Goal: Information Seeking & Learning: Learn about a topic

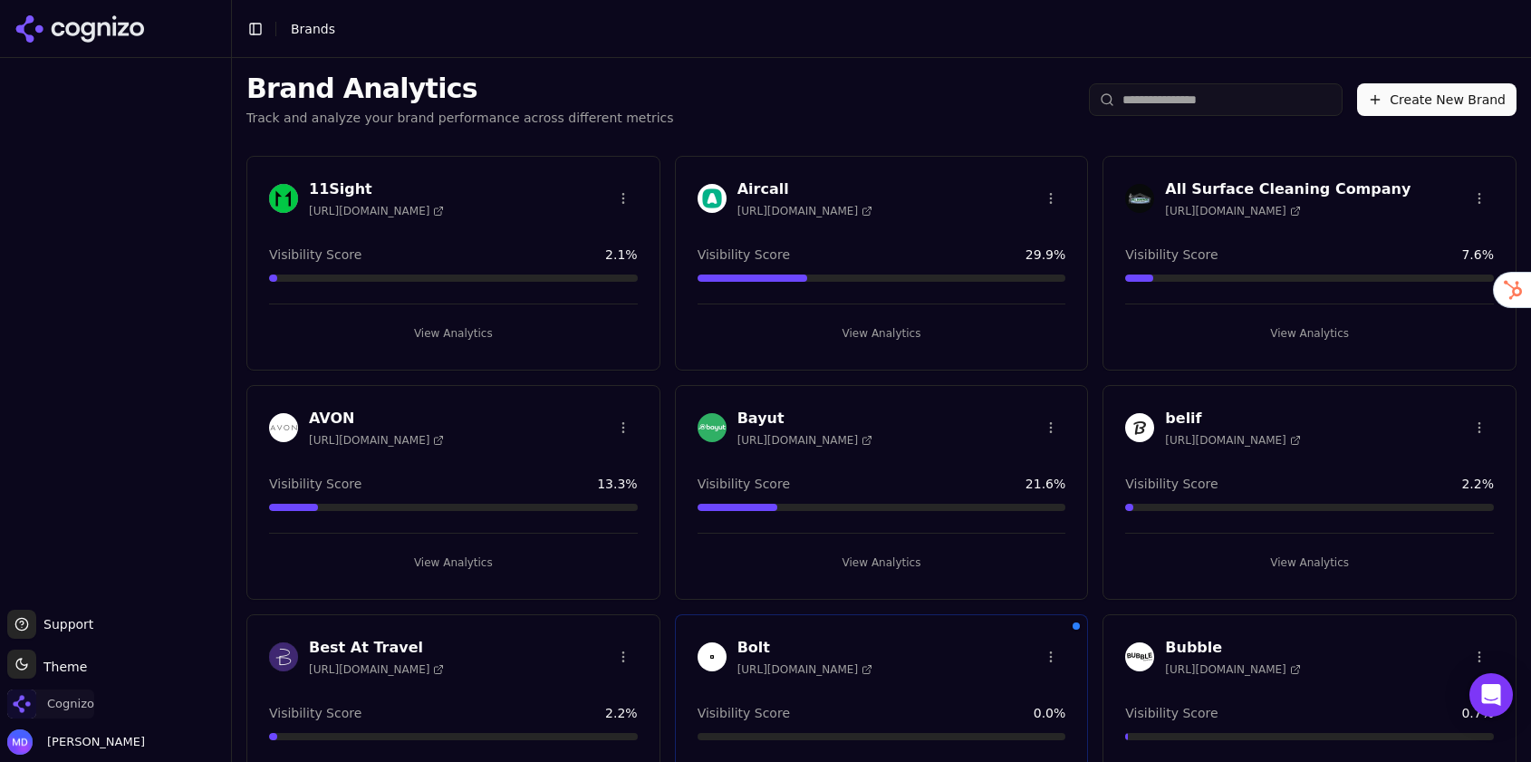
click at [79, 701] on span "Cognizo" at bounding box center [70, 704] width 47 height 16
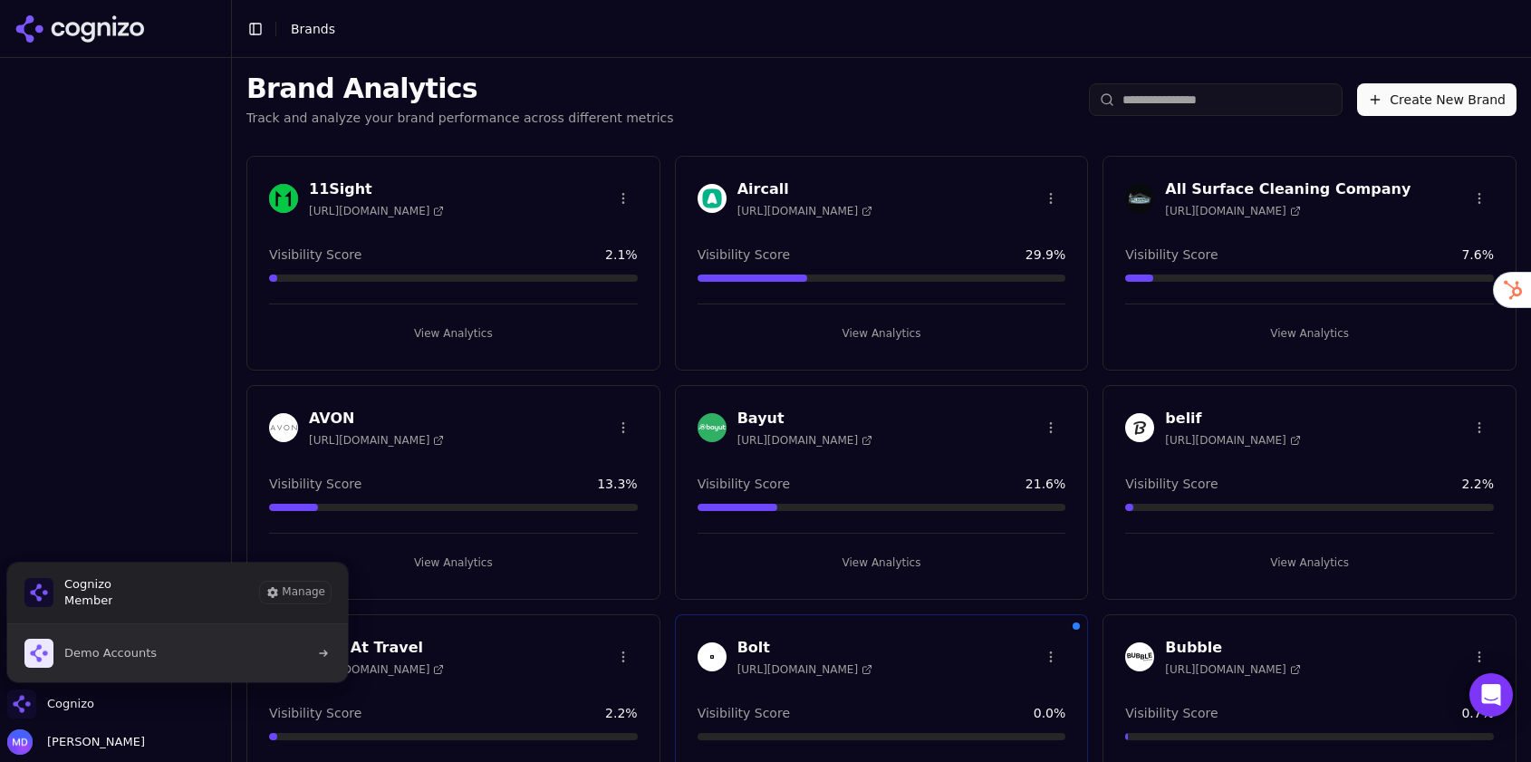
click at [130, 660] on span "Demo Accounts" at bounding box center [110, 653] width 92 height 16
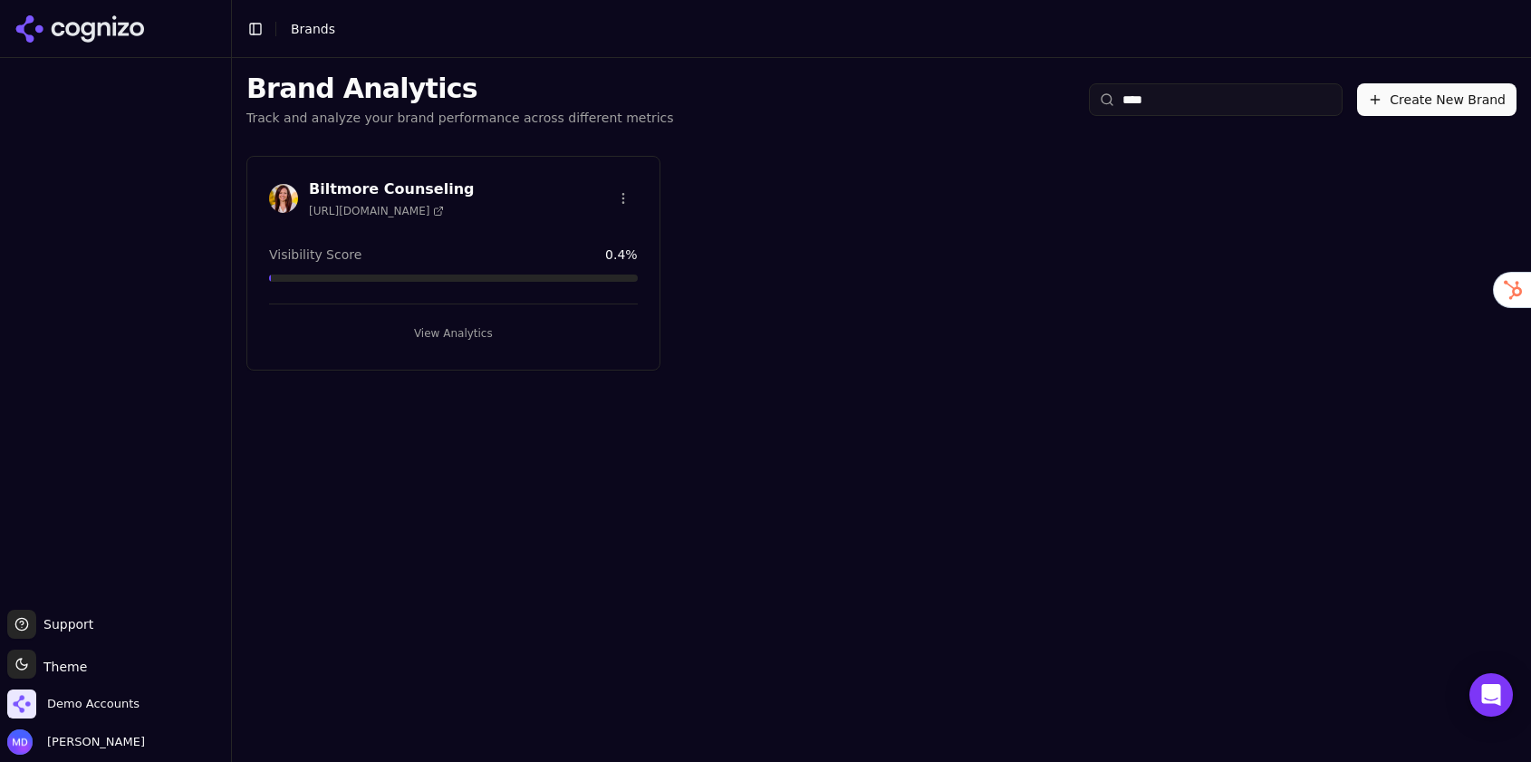
type input "****"
click at [491, 342] on button "View Analytics" at bounding box center [453, 333] width 369 height 29
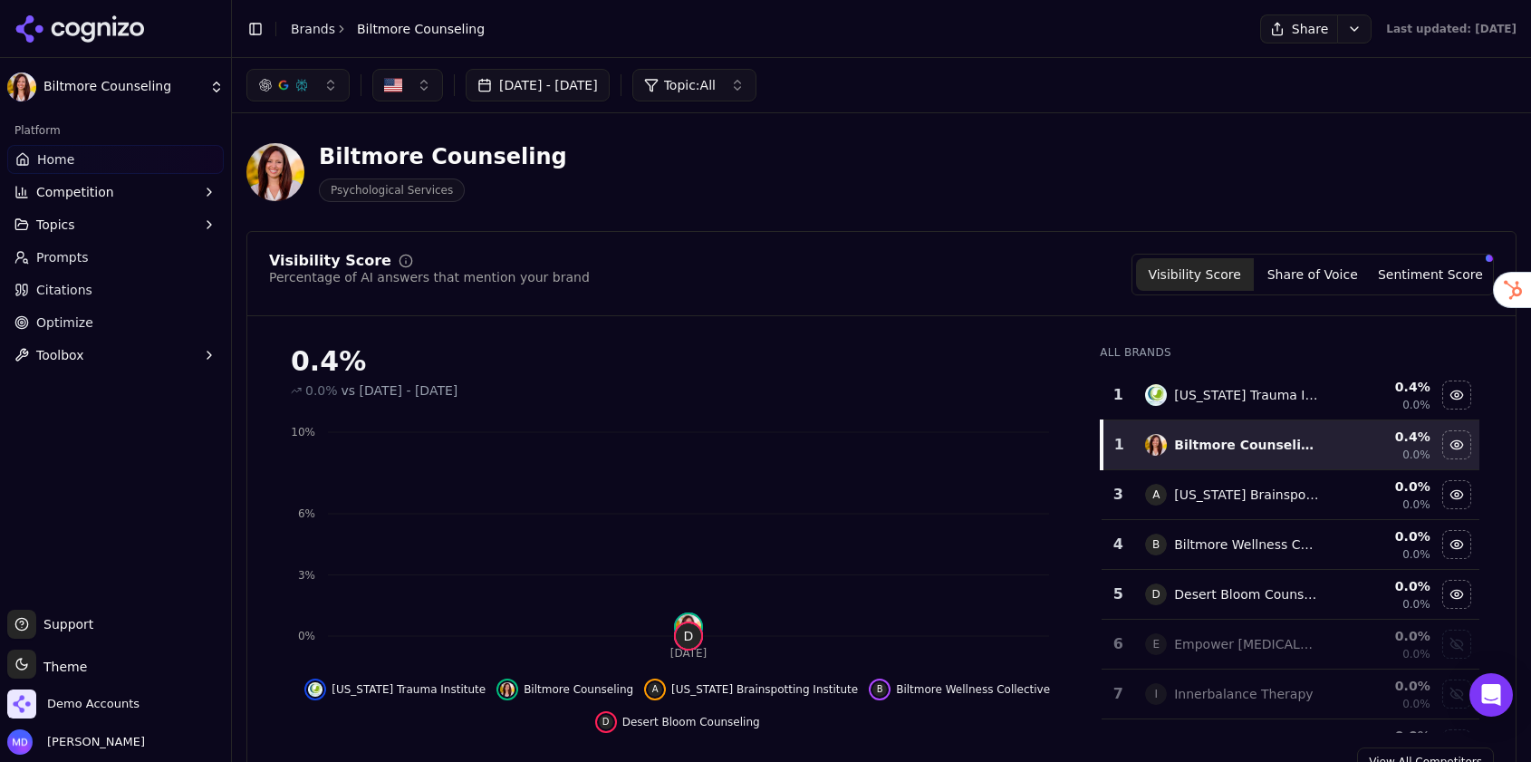
click at [72, 323] on span "Optimize" at bounding box center [64, 322] width 57 height 18
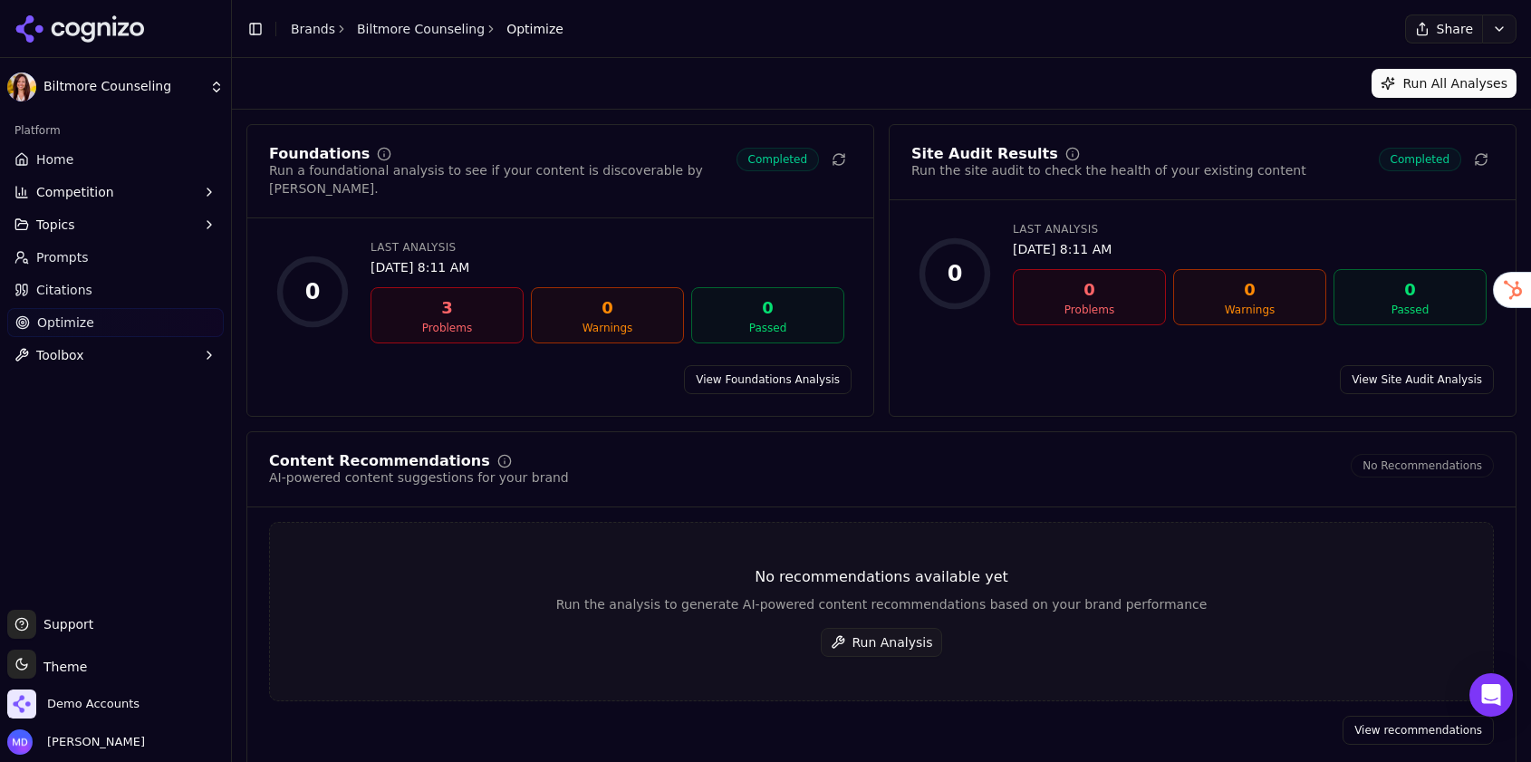
click at [877, 628] on button "Run Analysis" at bounding box center [882, 642] width 122 height 29
click at [784, 365] on link "View Foundations Analysis" at bounding box center [768, 379] width 168 height 29
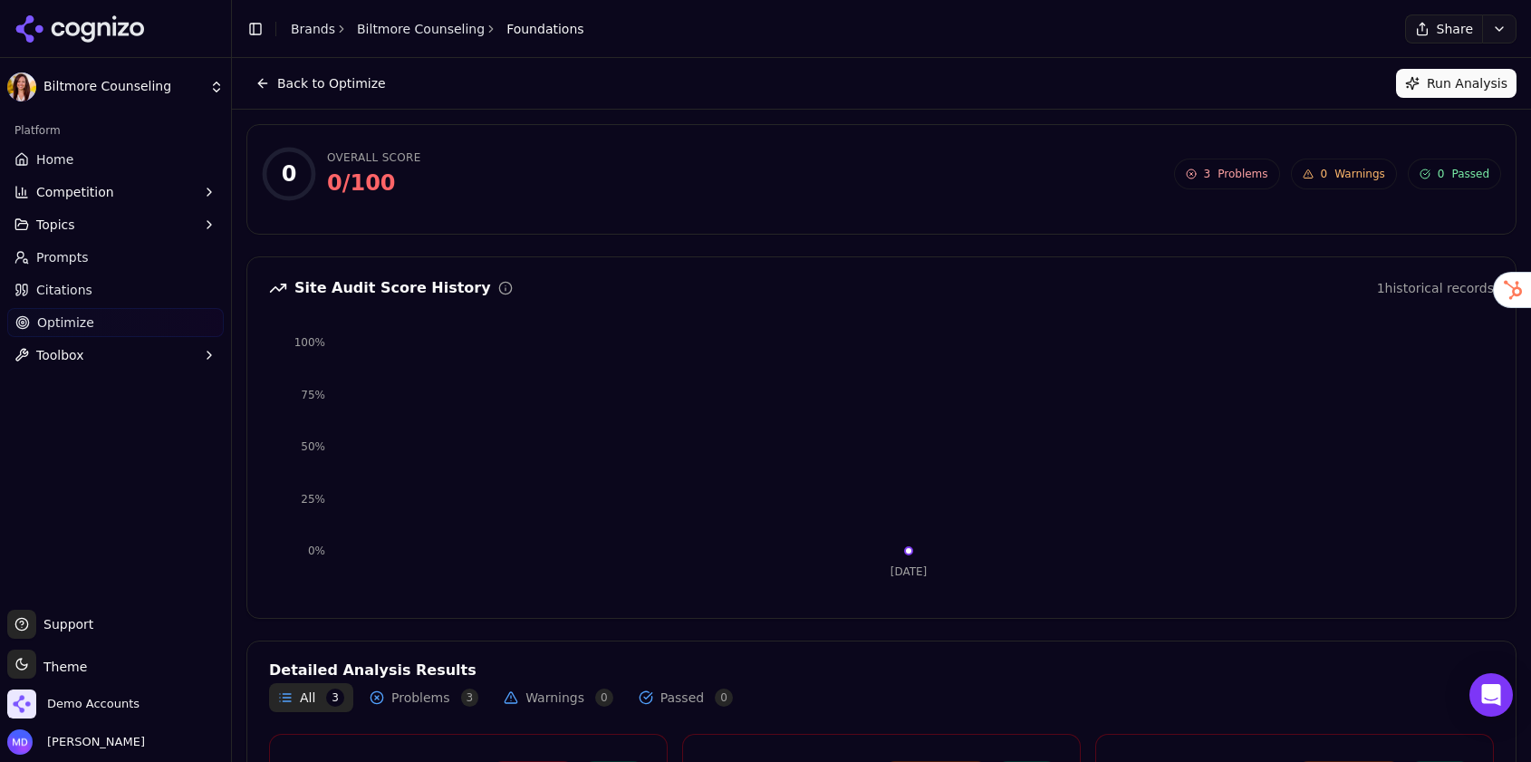
click at [1485, 63] on div "Back to Optimize Run Analysis" at bounding box center [881, 83] width 1299 height 51
click at [1485, 76] on button "Run Analysis" at bounding box center [1456, 83] width 120 height 29
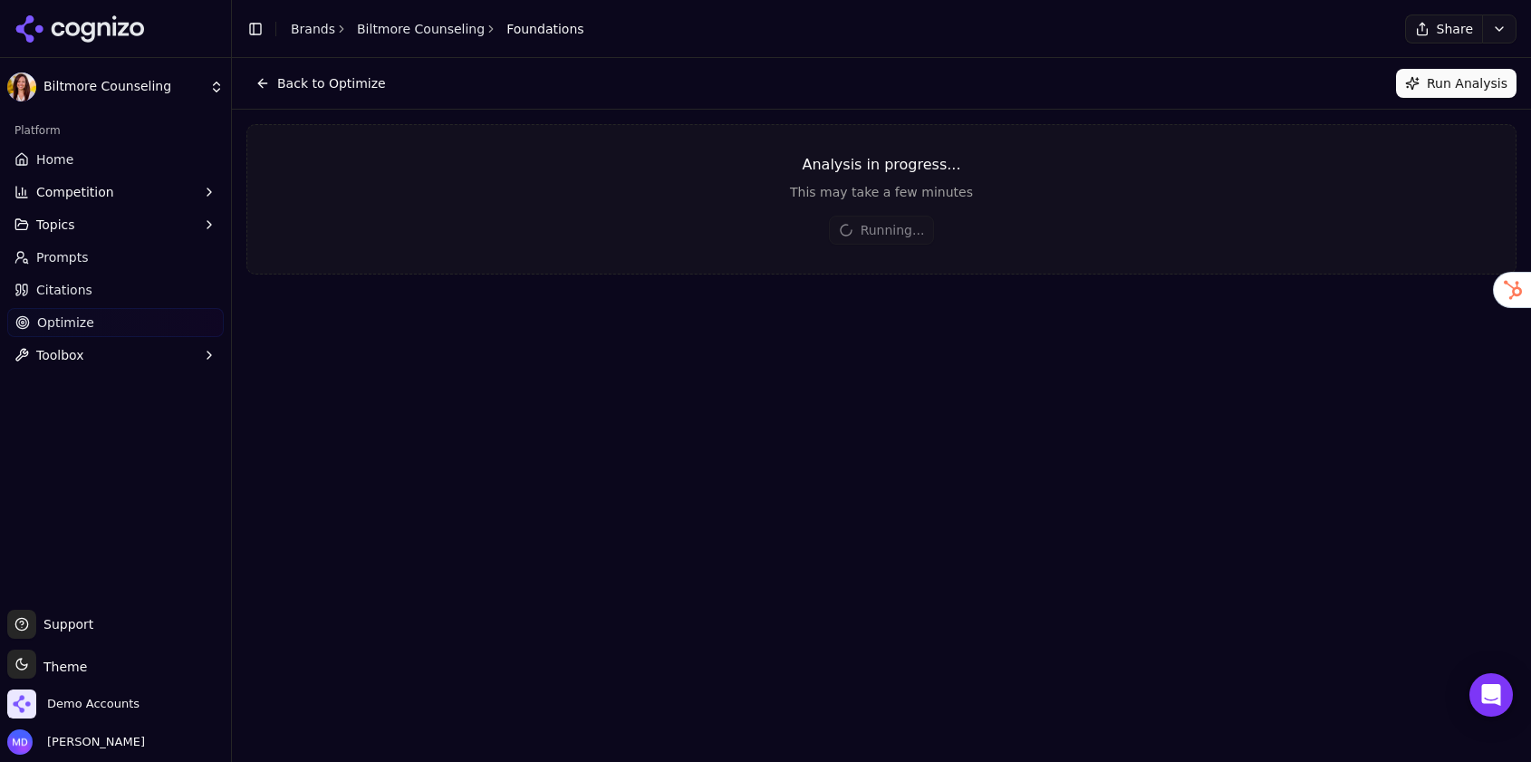
click at [289, 80] on button "Back to Optimize" at bounding box center [320, 83] width 149 height 29
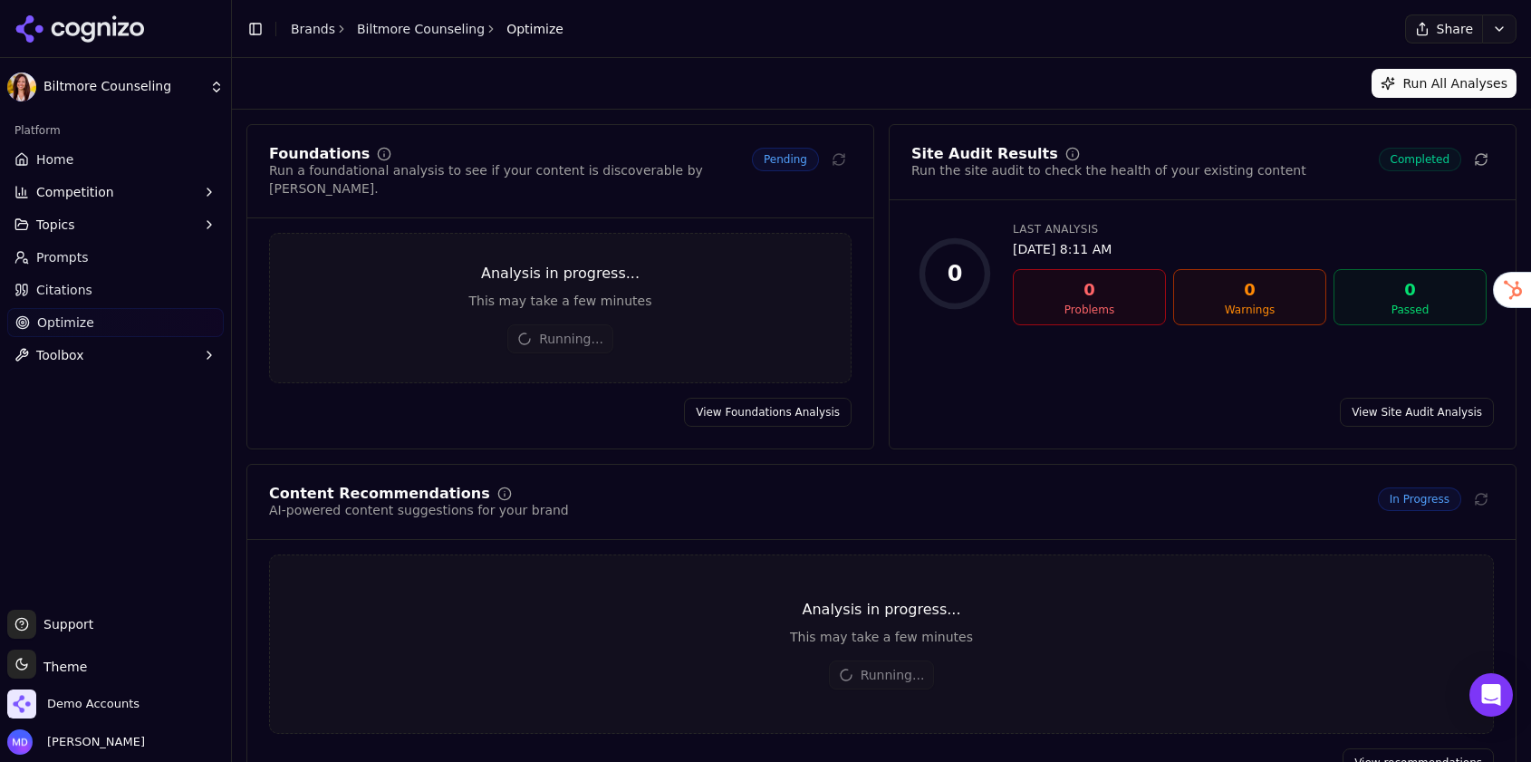
click at [1420, 399] on link "View Site Audit Analysis" at bounding box center [1417, 412] width 154 height 29
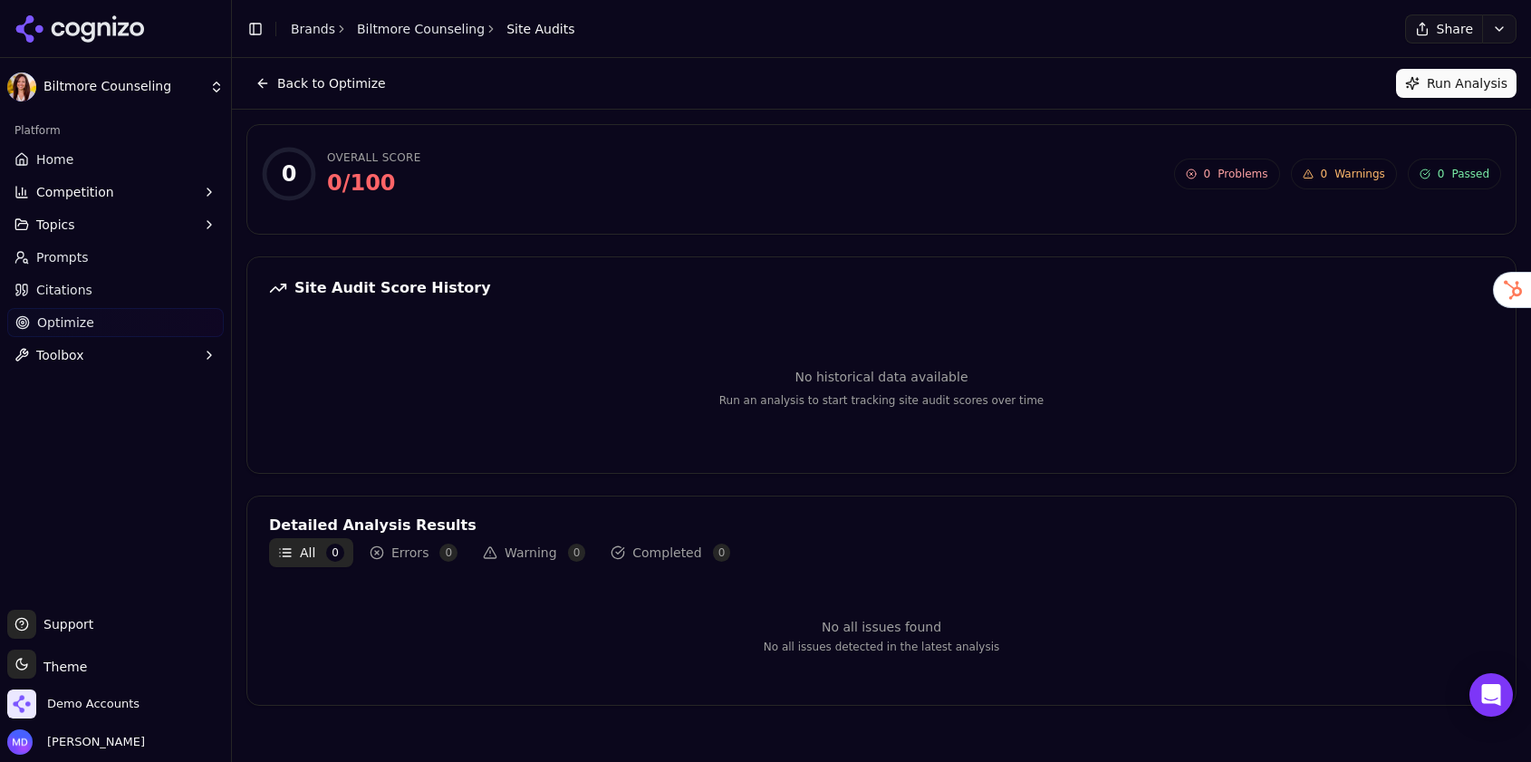
click at [1419, 97] on button "Run Analysis" at bounding box center [1456, 83] width 120 height 29
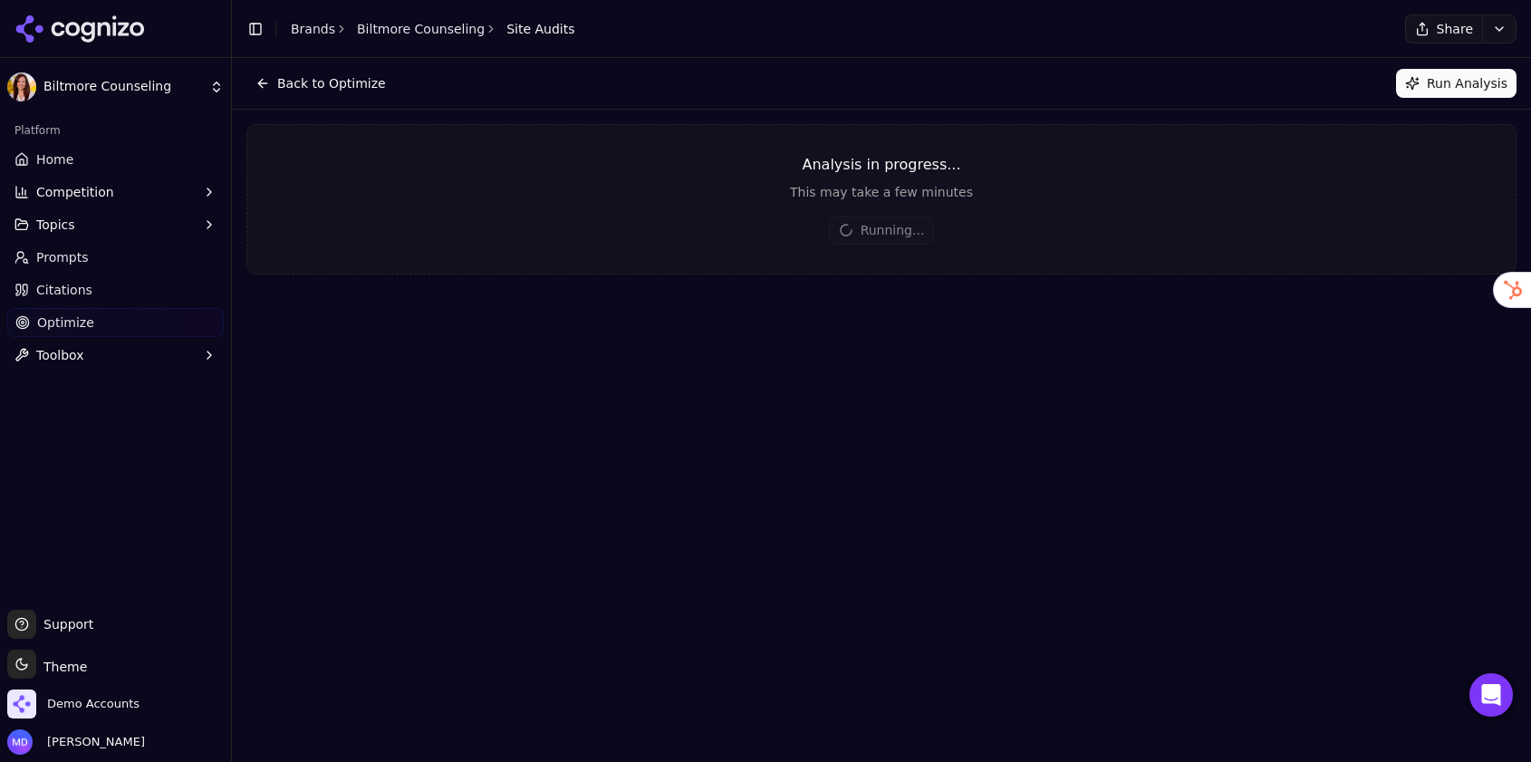
click at [63, 321] on span "Optimize" at bounding box center [65, 322] width 57 height 18
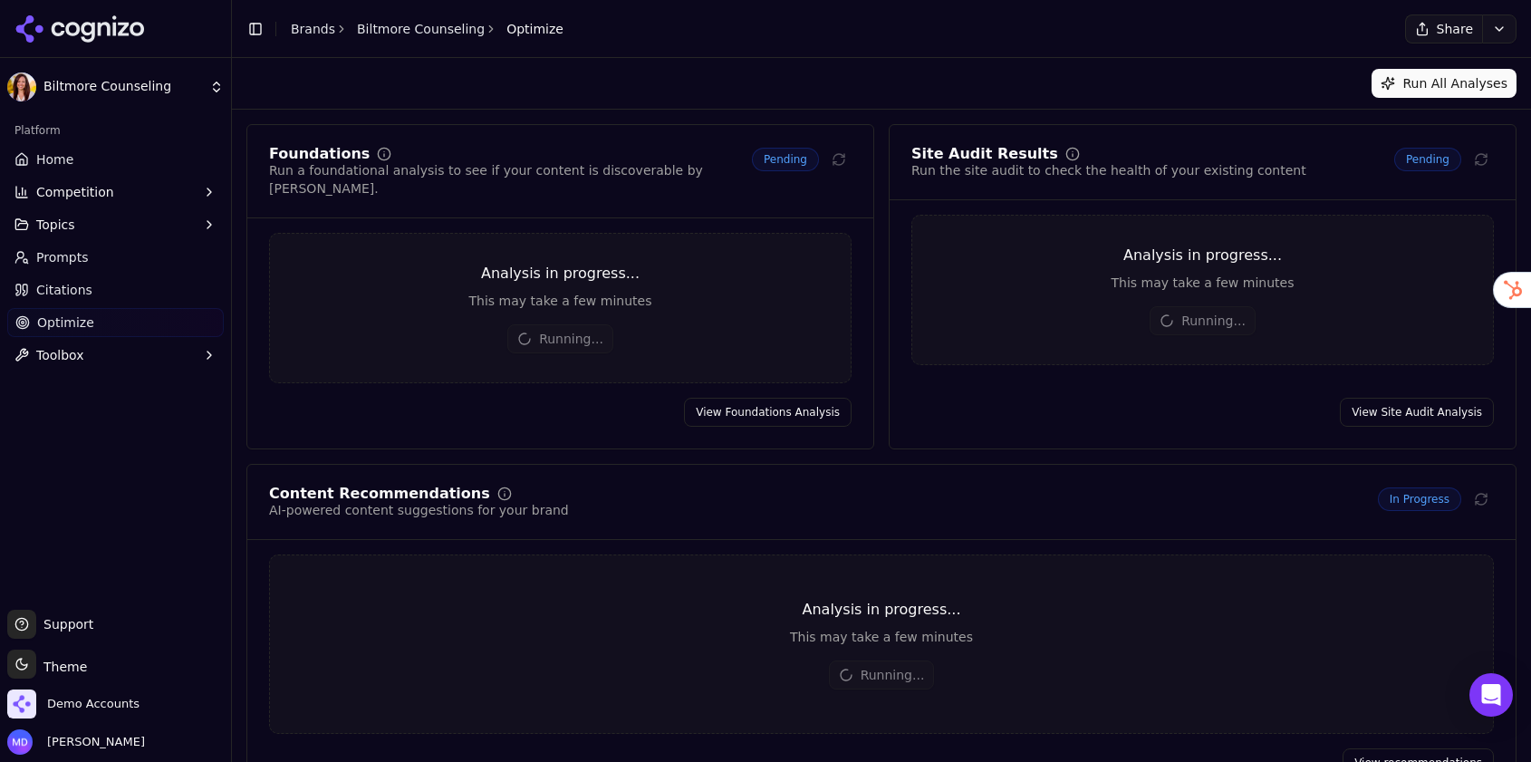
click at [73, 159] on link "Home" at bounding box center [115, 159] width 216 height 29
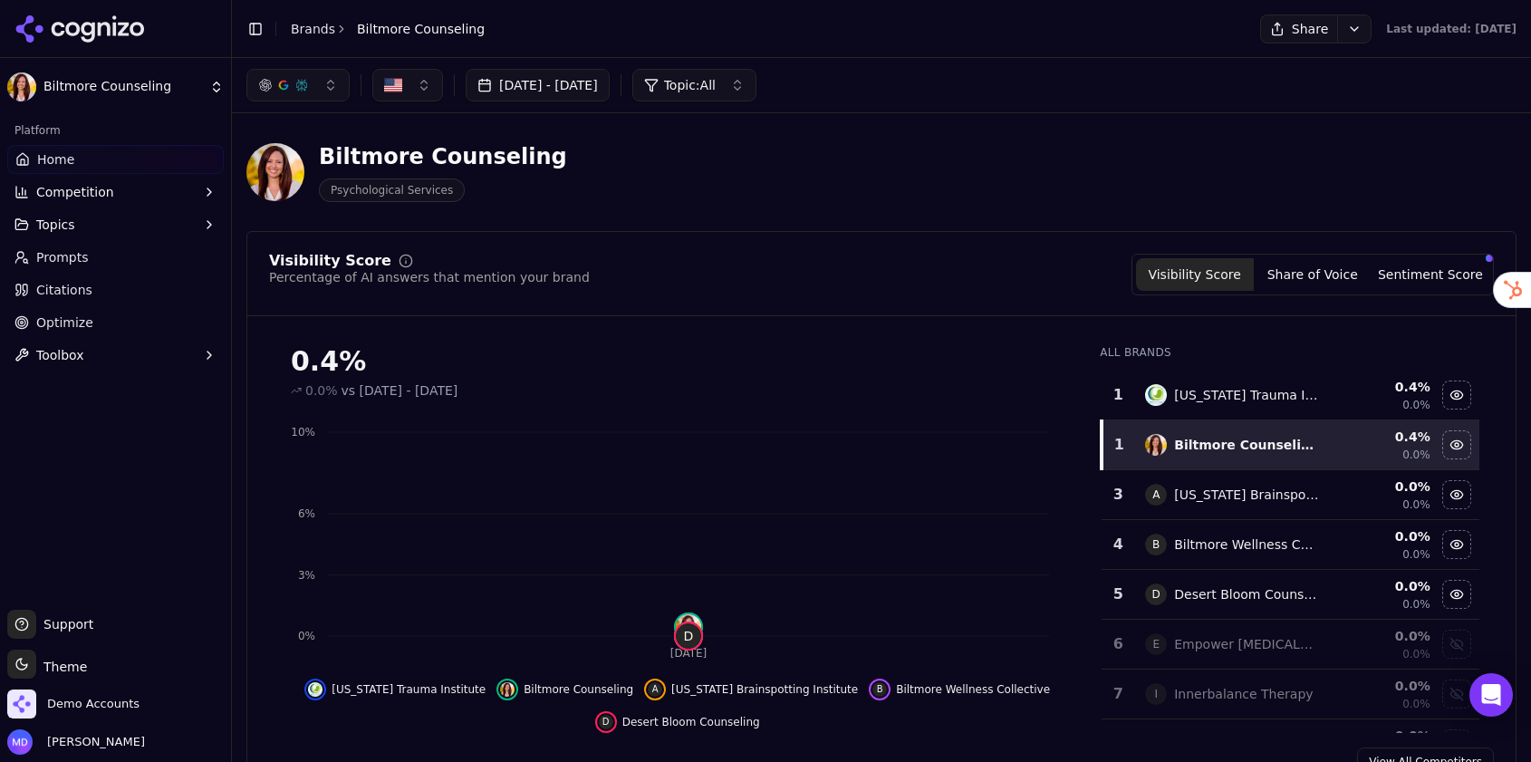
click at [124, 246] on link "Prompts" at bounding box center [115, 257] width 216 height 29
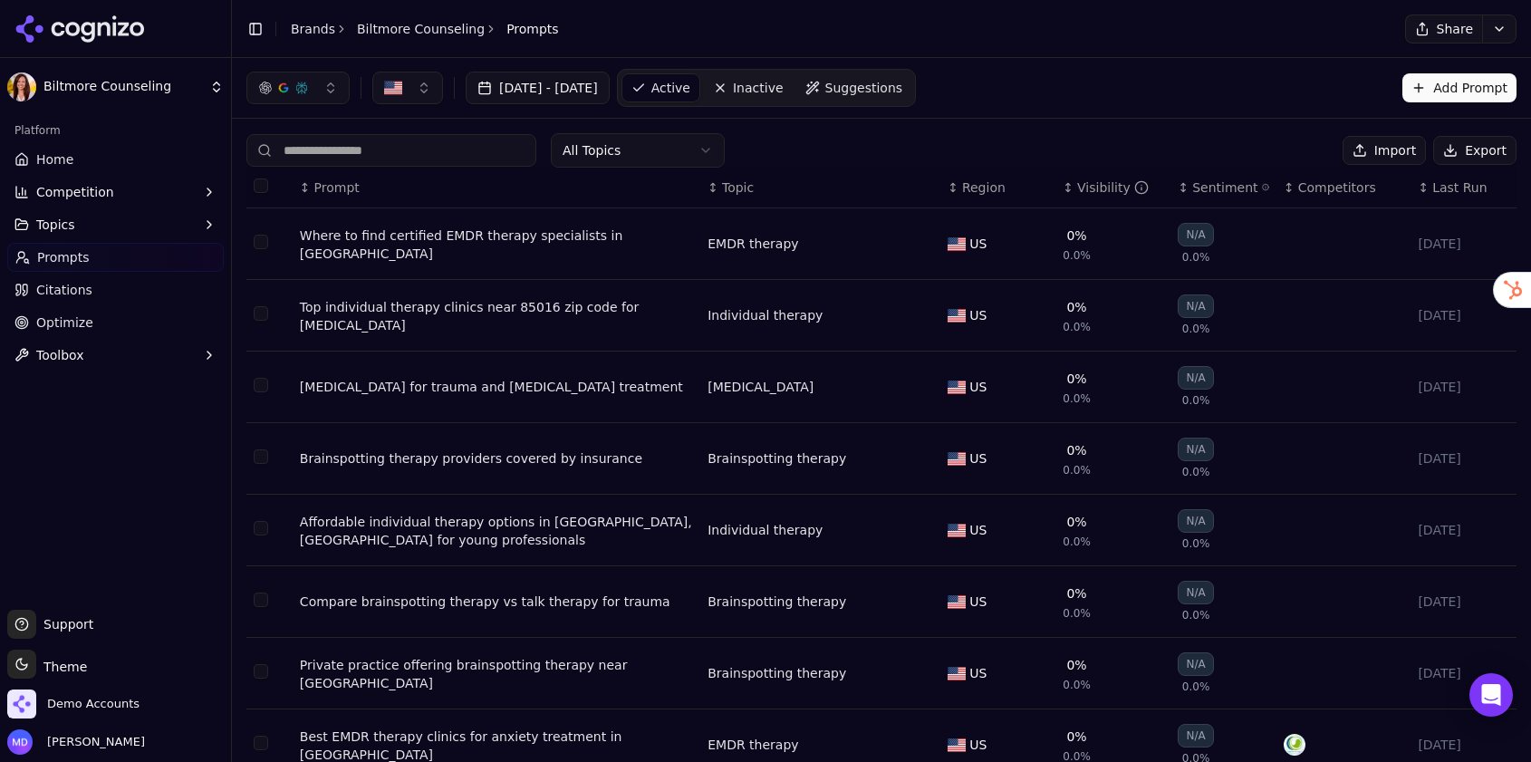
click at [114, 138] on div "Platform" at bounding box center [115, 130] width 216 height 29
click at [113, 157] on link "Home" at bounding box center [115, 159] width 216 height 29
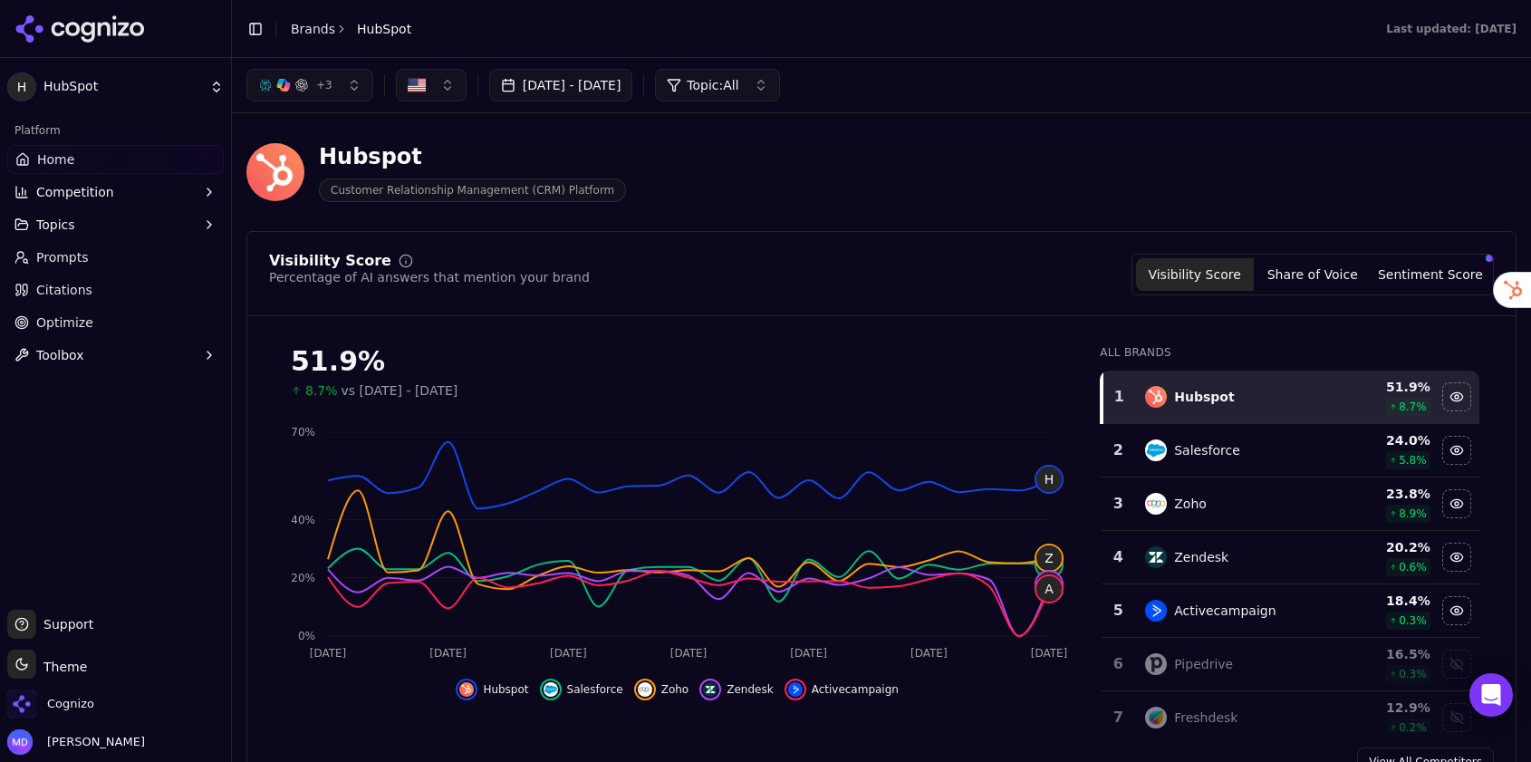
click at [77, 248] on span "Prompts" at bounding box center [62, 257] width 53 height 18
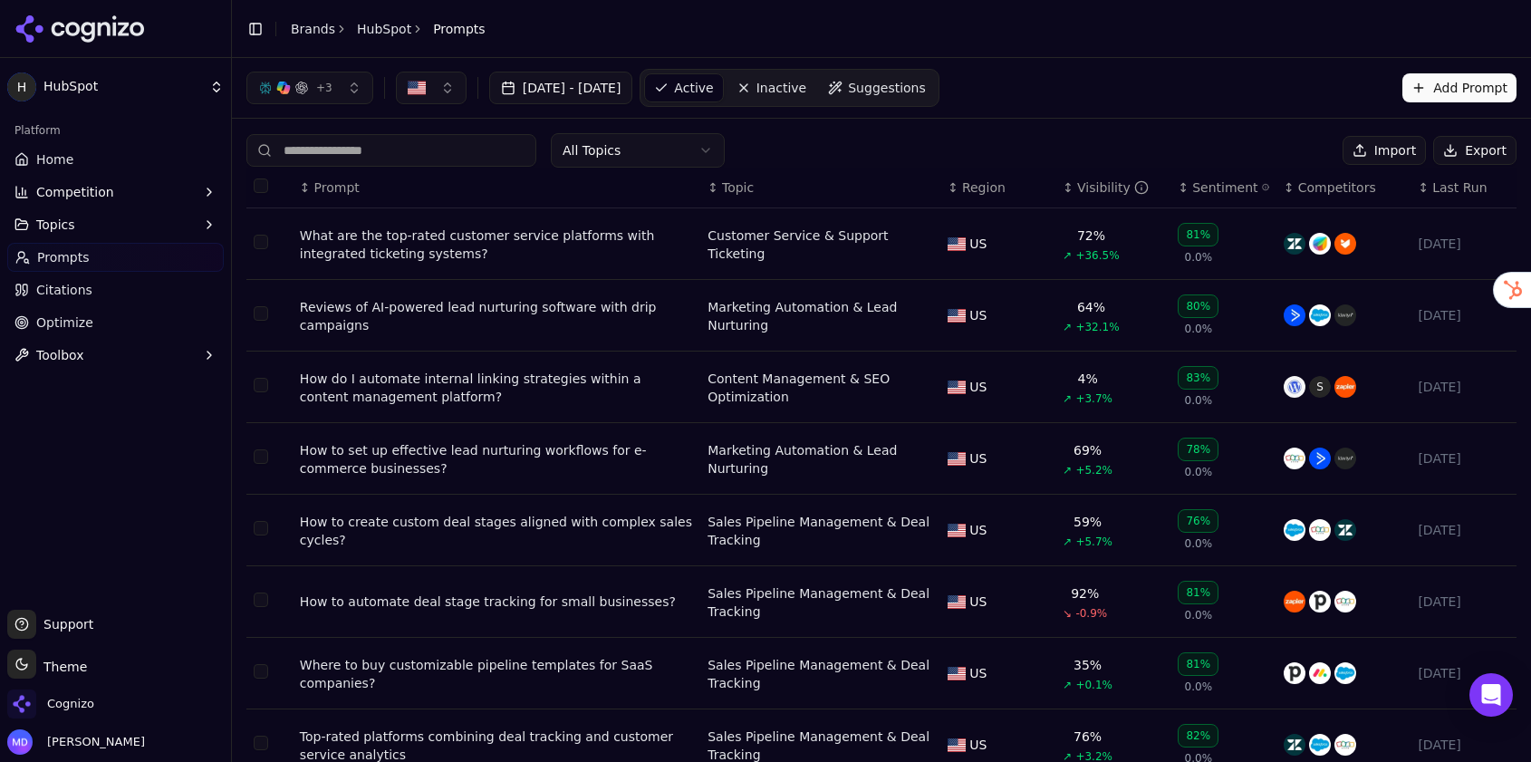
click at [128, 155] on link "Home" at bounding box center [115, 159] width 216 height 29
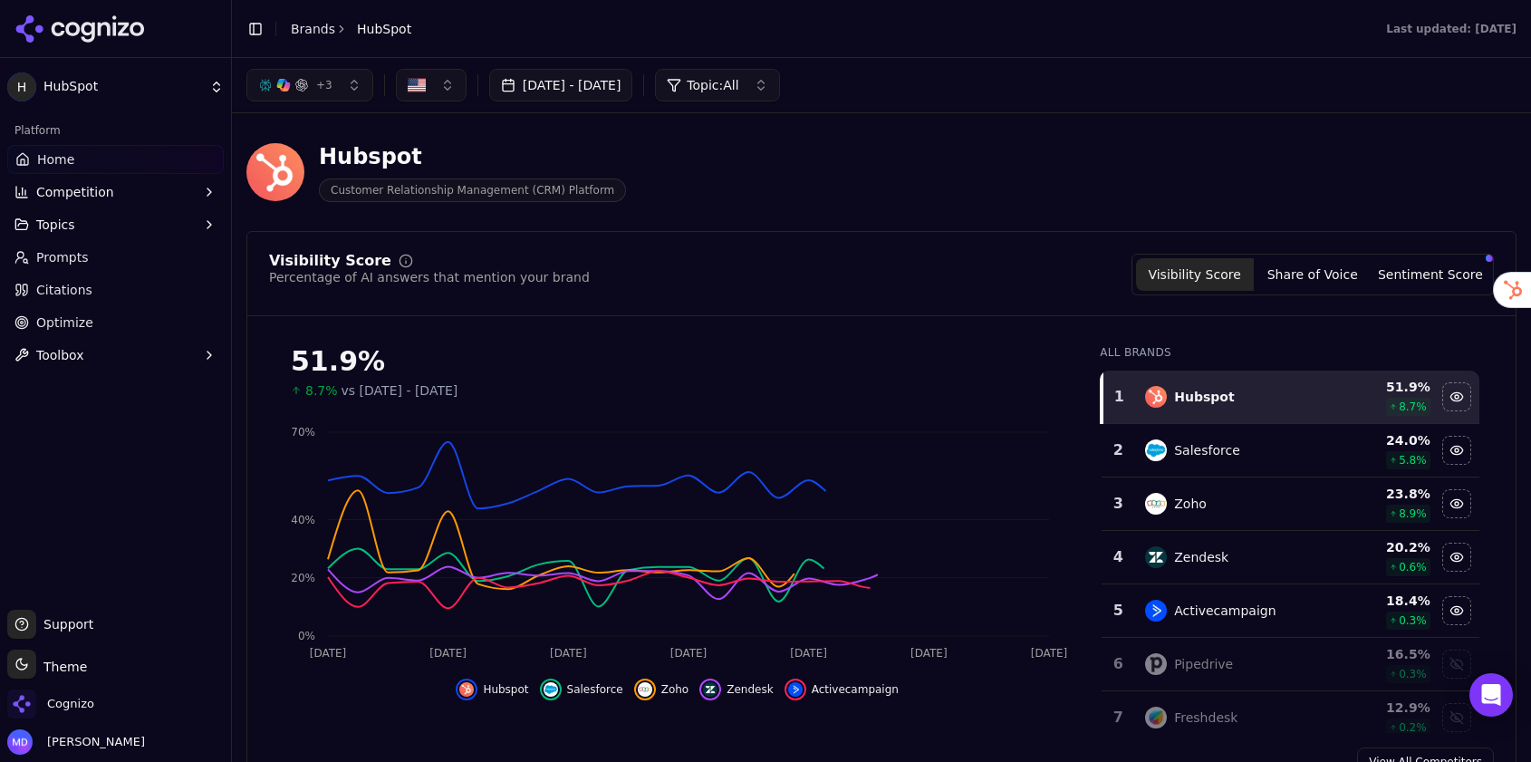
click at [1446, 264] on button "Sentiment Score" at bounding box center [1430, 274] width 118 height 33
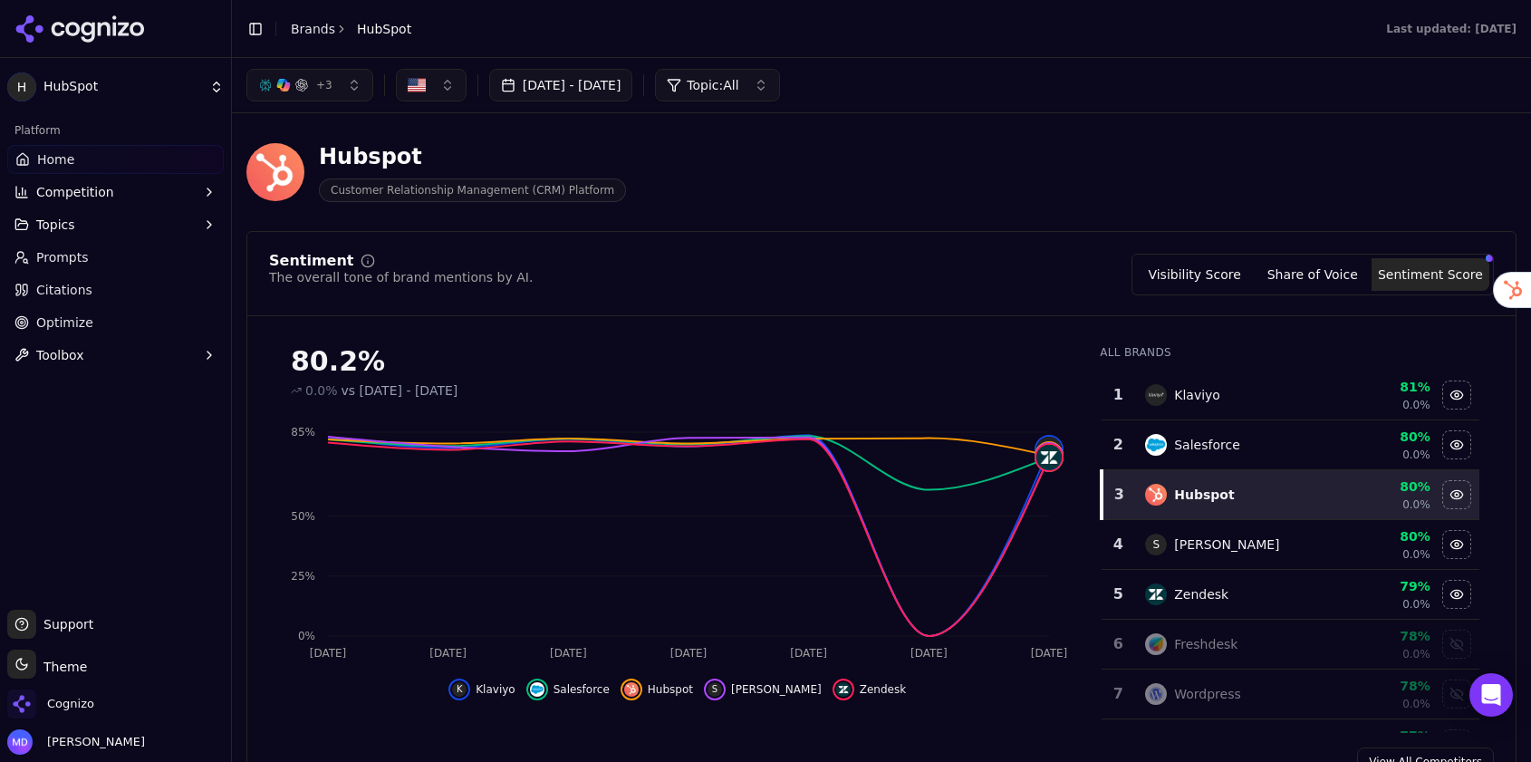
click at [1186, 279] on button "Visibility Score" at bounding box center [1195, 274] width 118 height 33
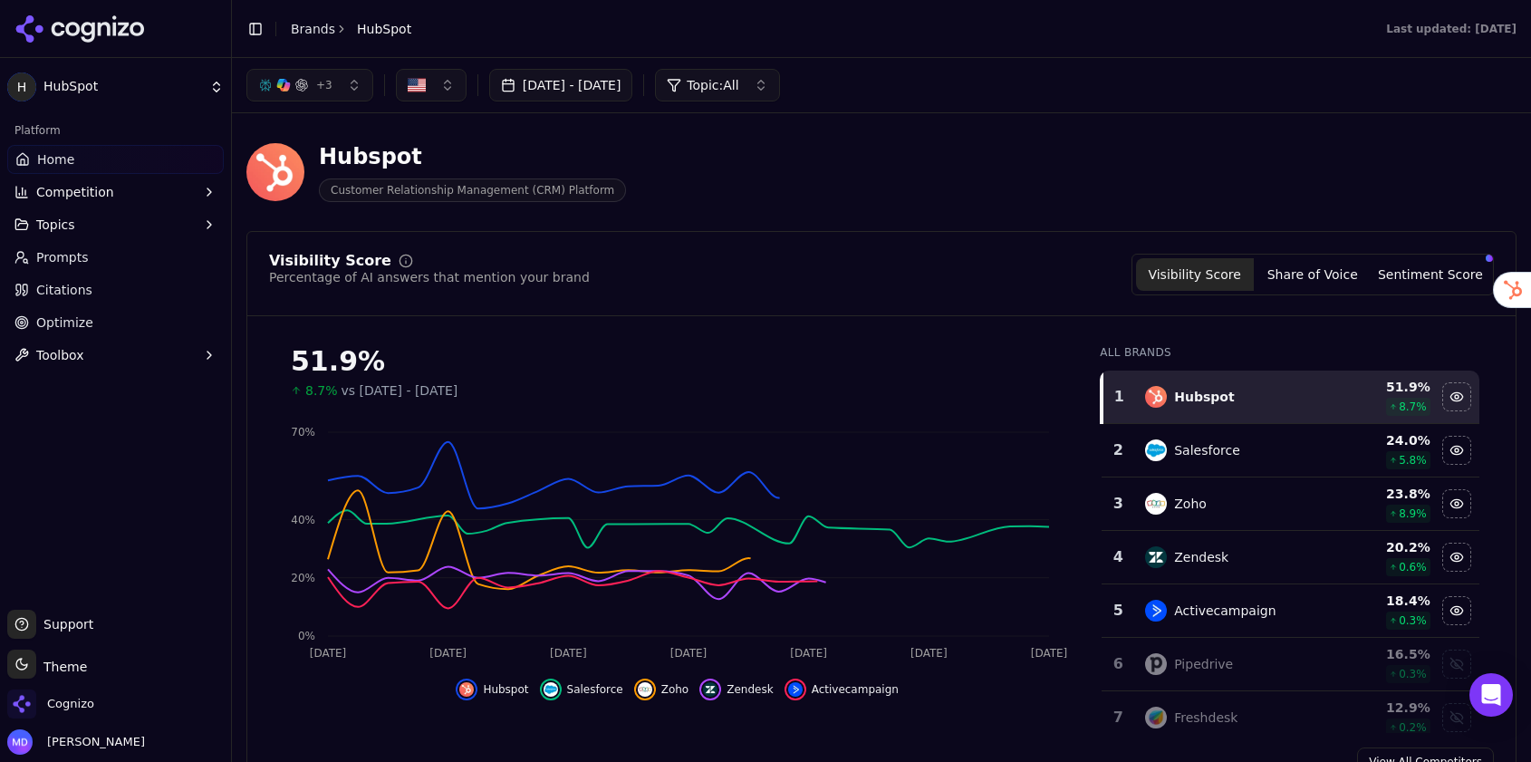
click at [1291, 287] on button "Share of Voice" at bounding box center [1313, 274] width 118 height 33
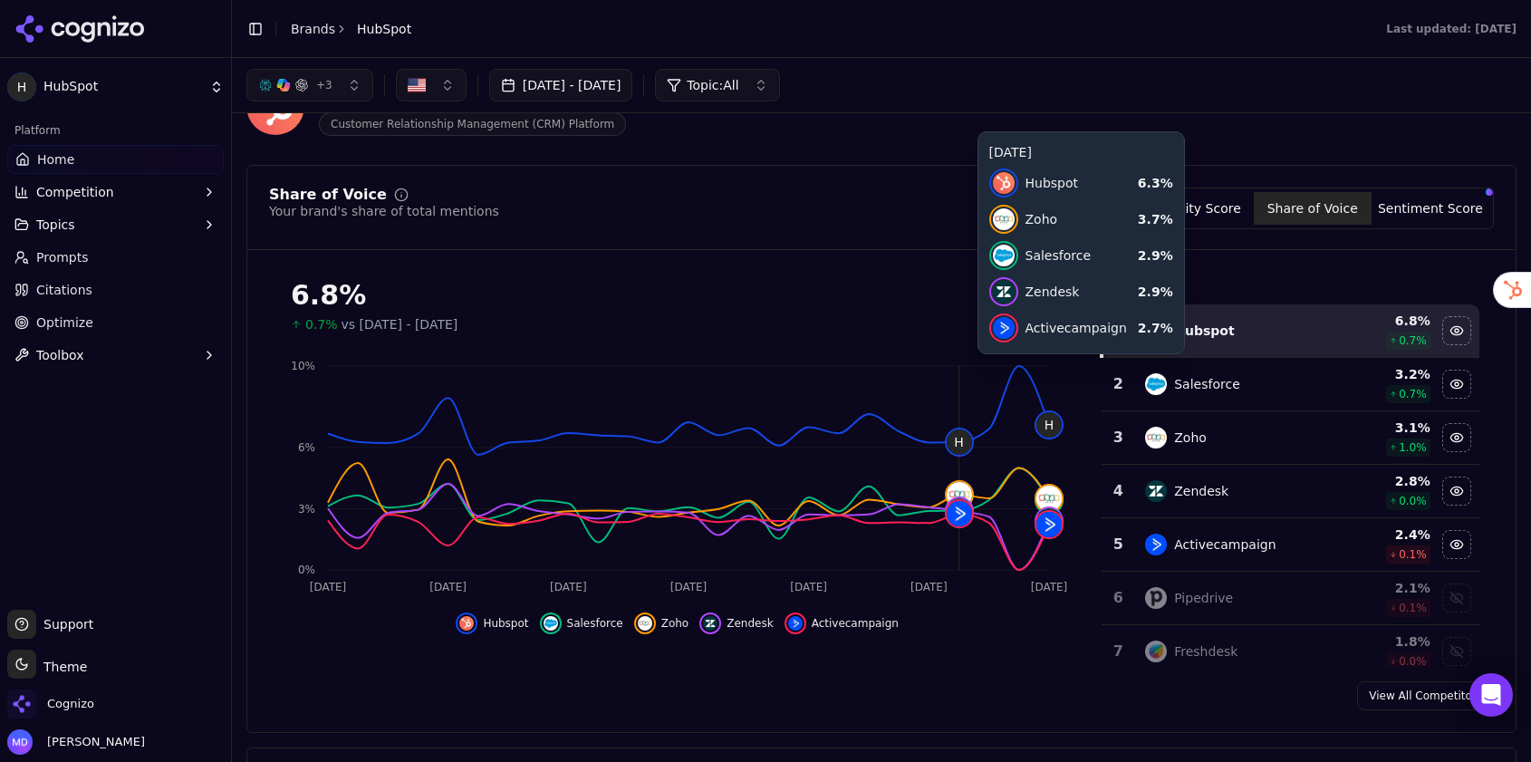
scroll to position [64, 0]
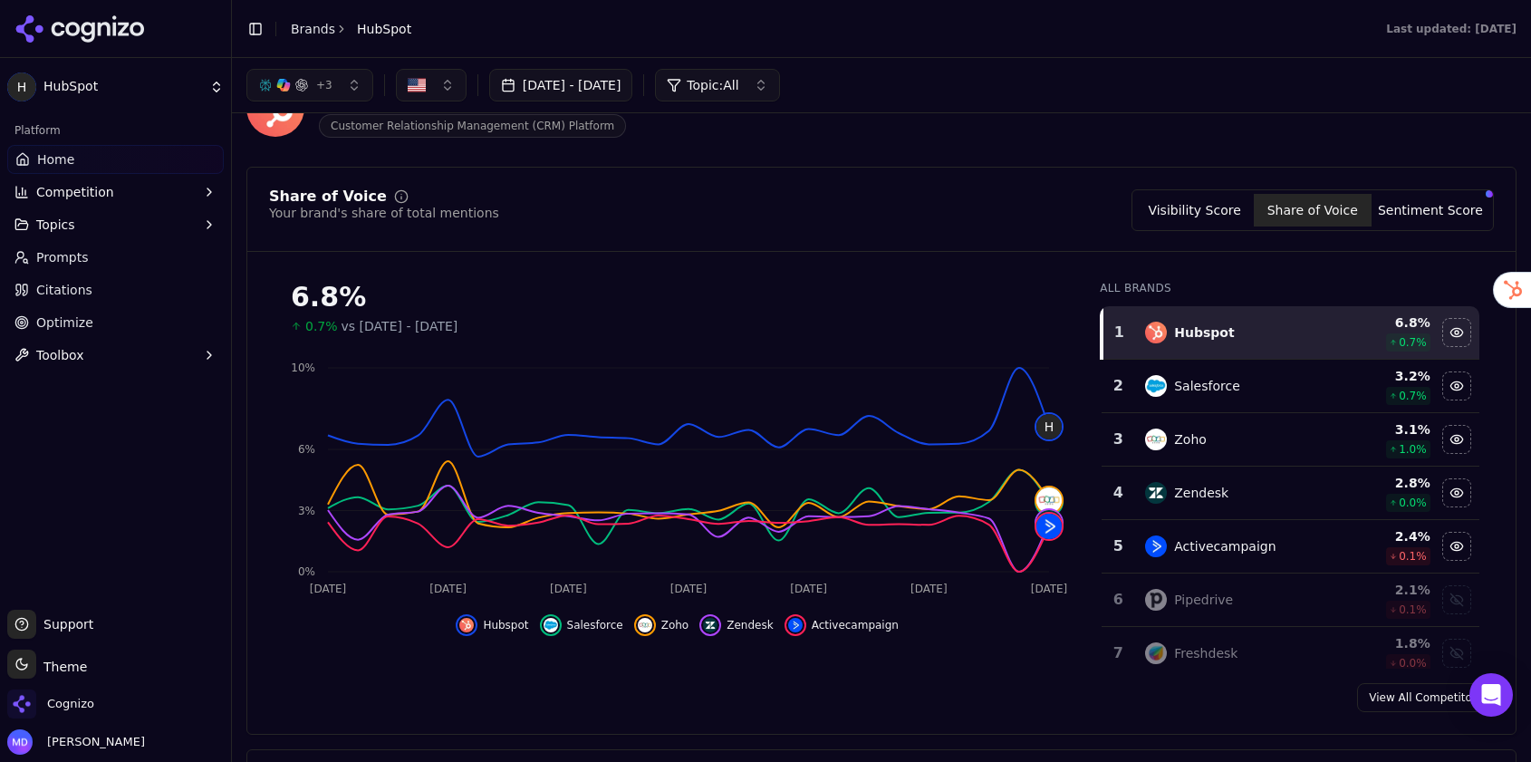
click at [1222, 213] on button "Visibility Score" at bounding box center [1195, 210] width 118 height 33
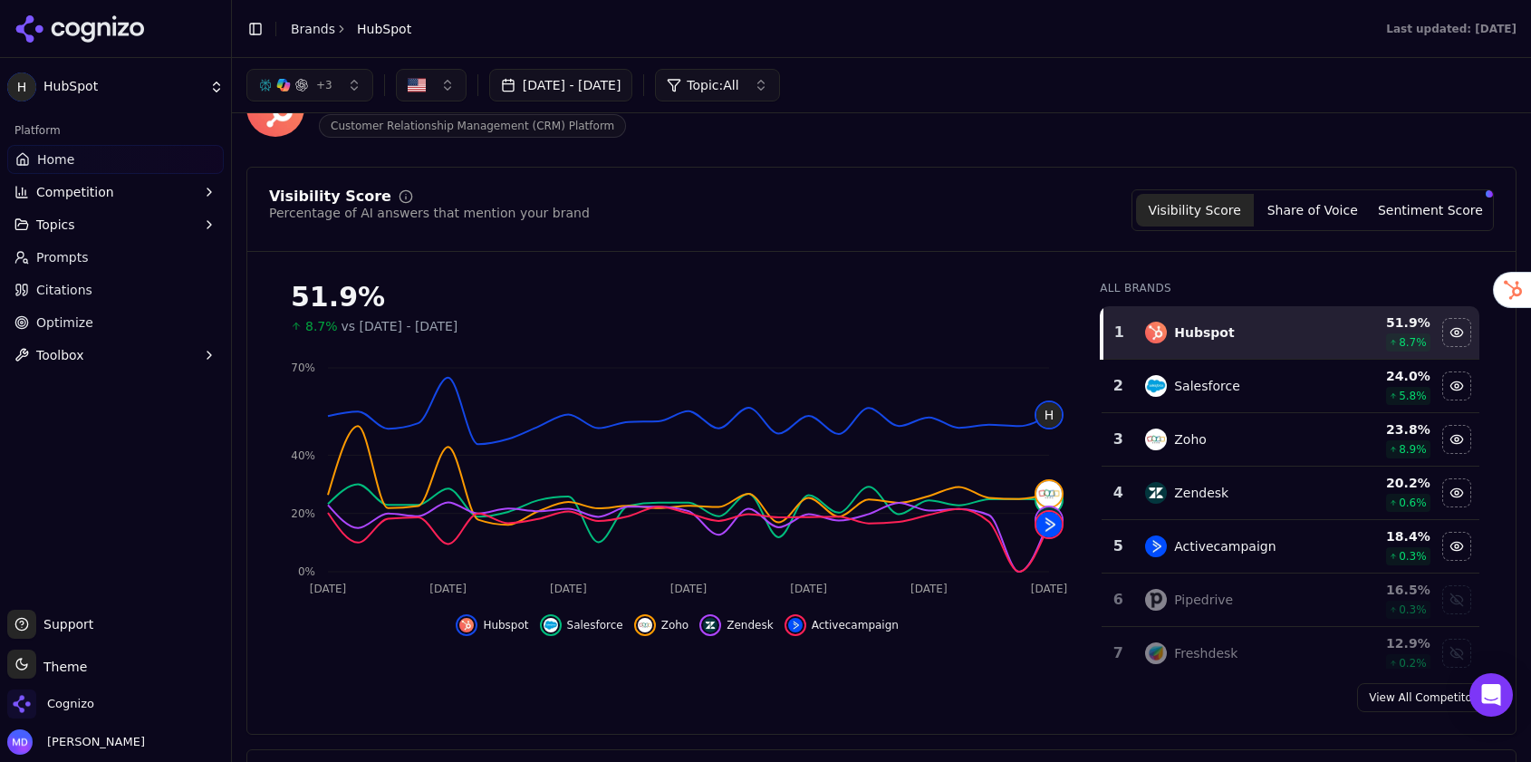
click at [1321, 210] on button "Share of Voice" at bounding box center [1313, 210] width 118 height 33
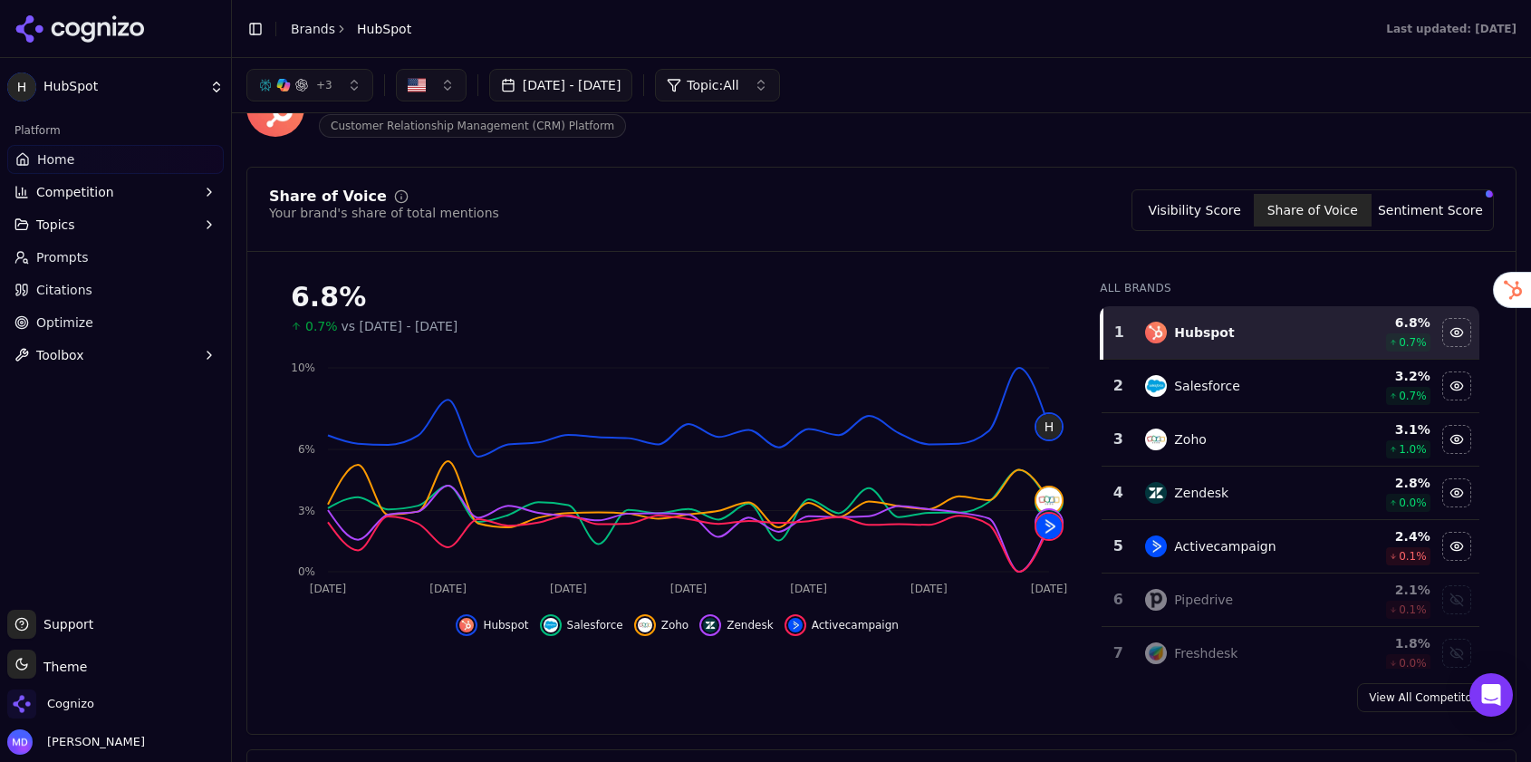
click at [124, 150] on link "Home" at bounding box center [115, 159] width 216 height 29
